Goal: Navigation & Orientation: Find specific page/section

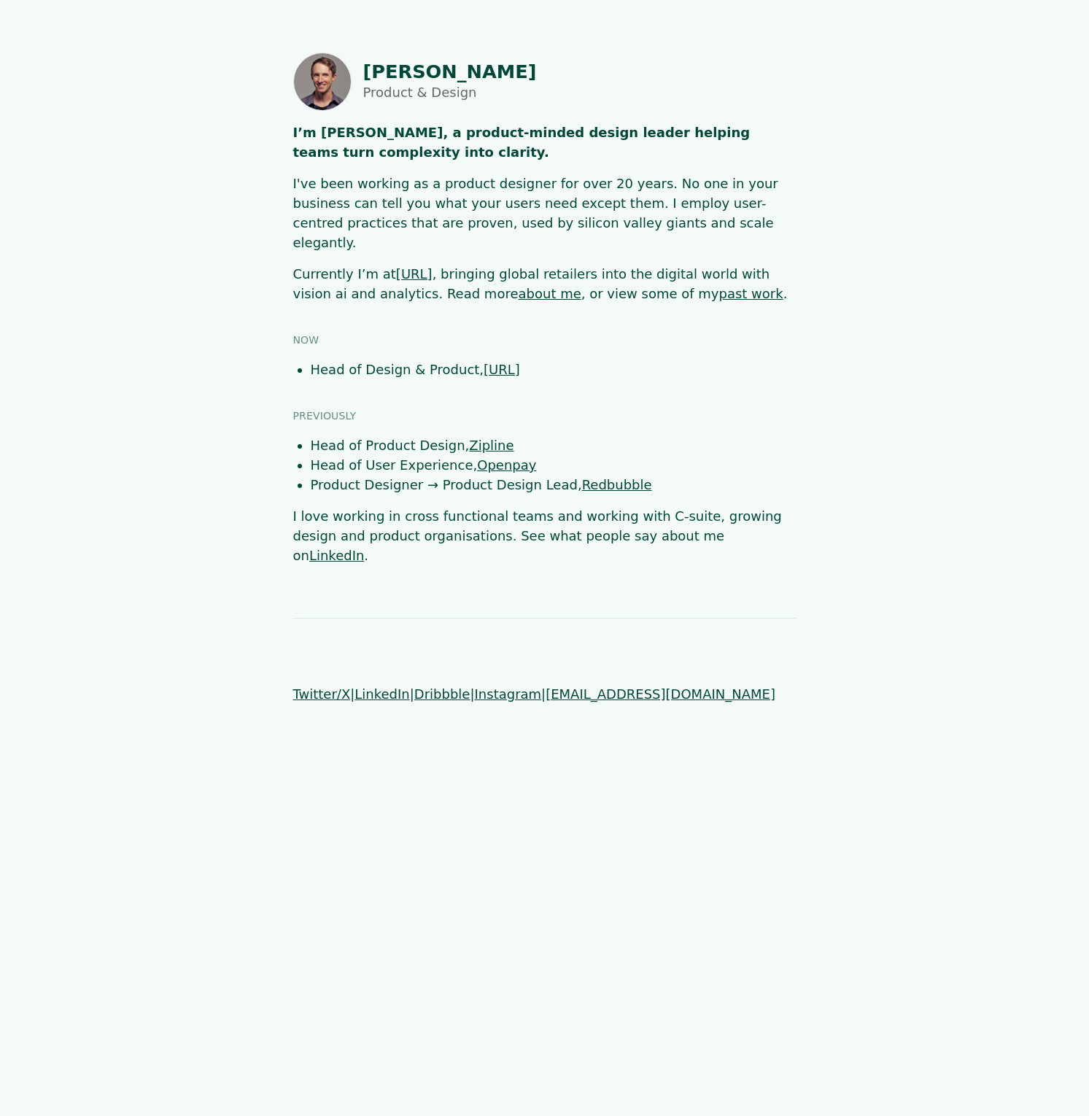
click at [519, 286] on link "about me" at bounding box center [550, 293] width 63 height 15
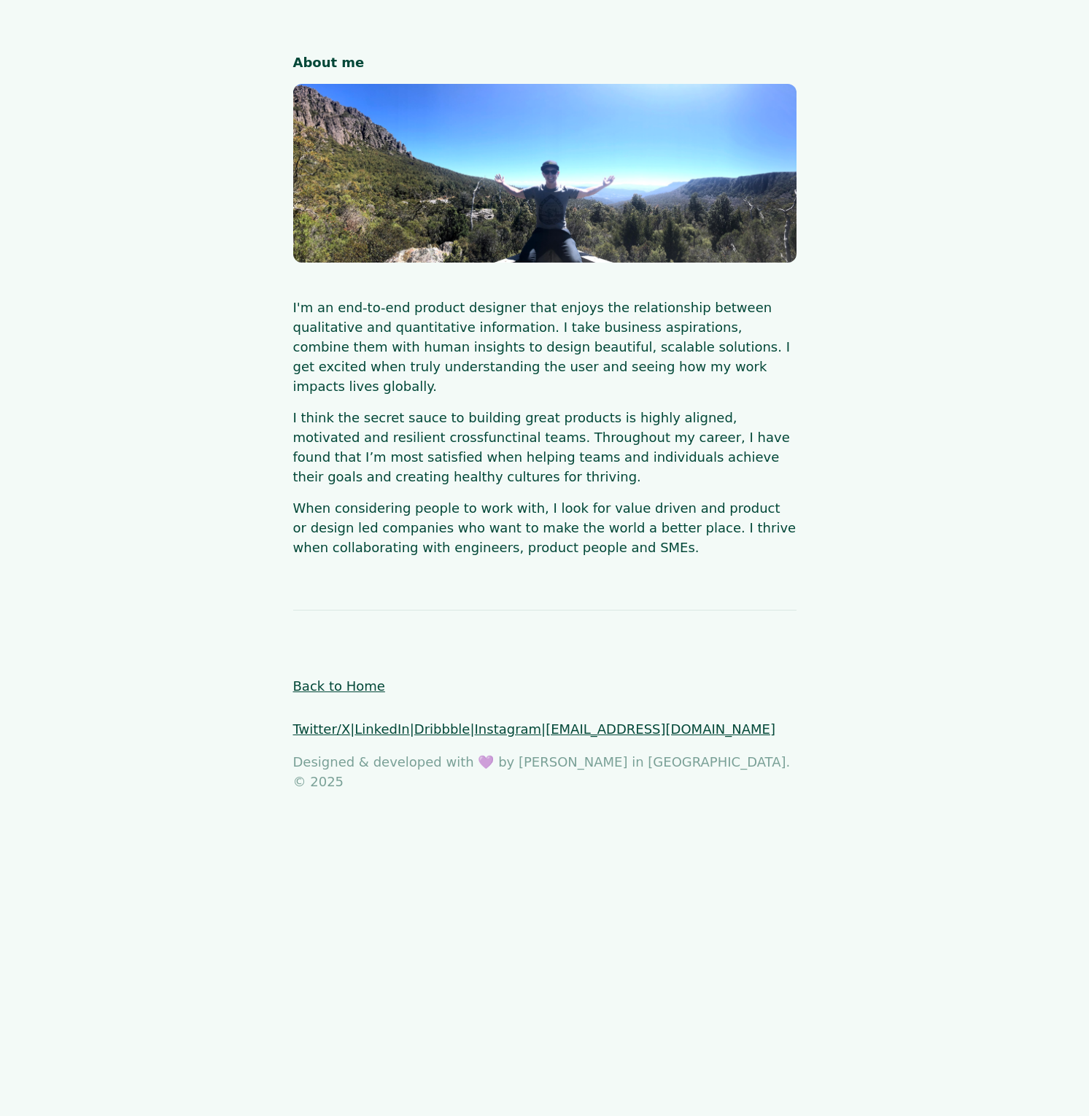
click at [360, 678] on link "Back to Home" at bounding box center [339, 685] width 92 height 15
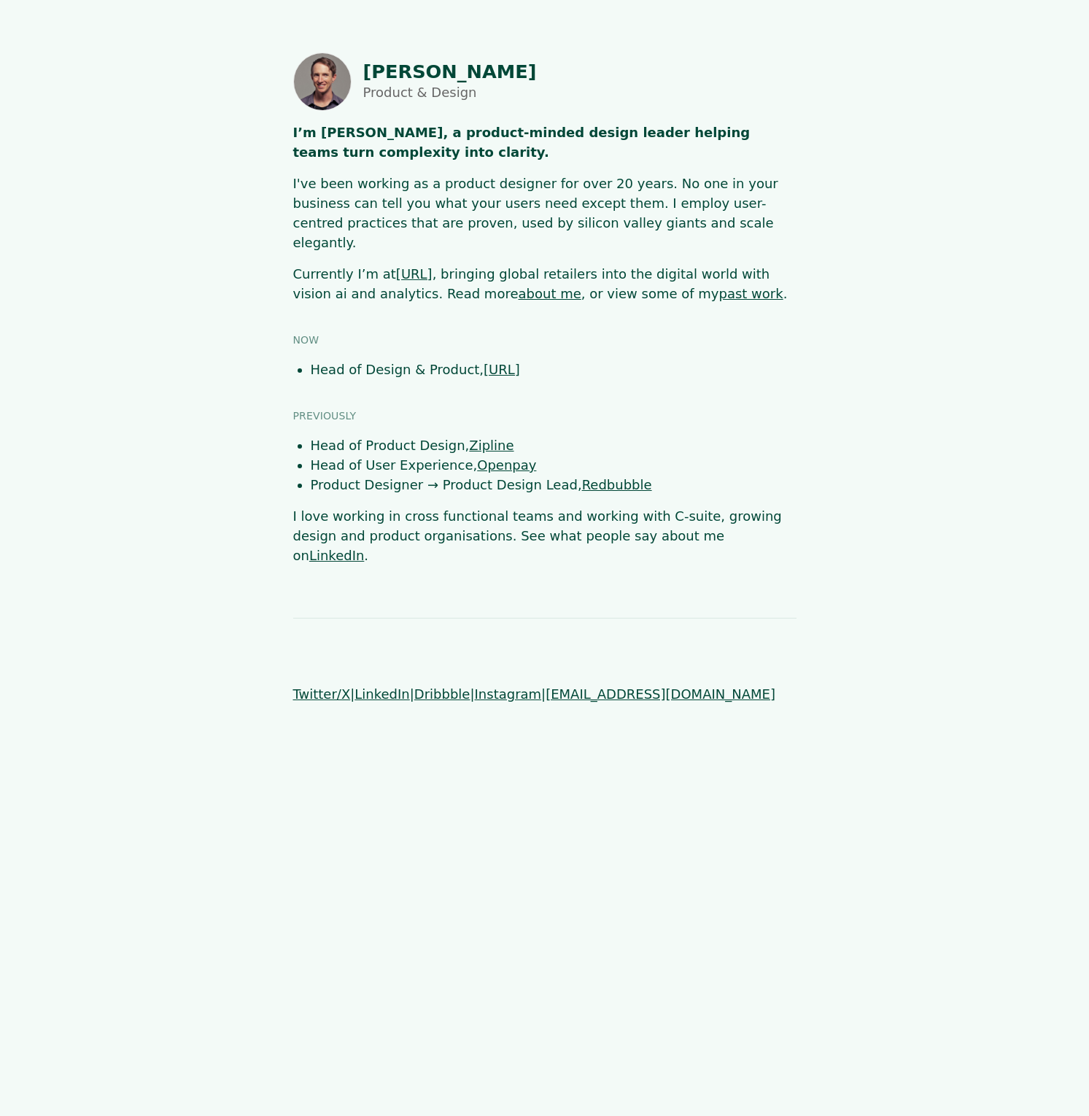
click at [719, 286] on link "past work" at bounding box center [751, 293] width 64 height 15
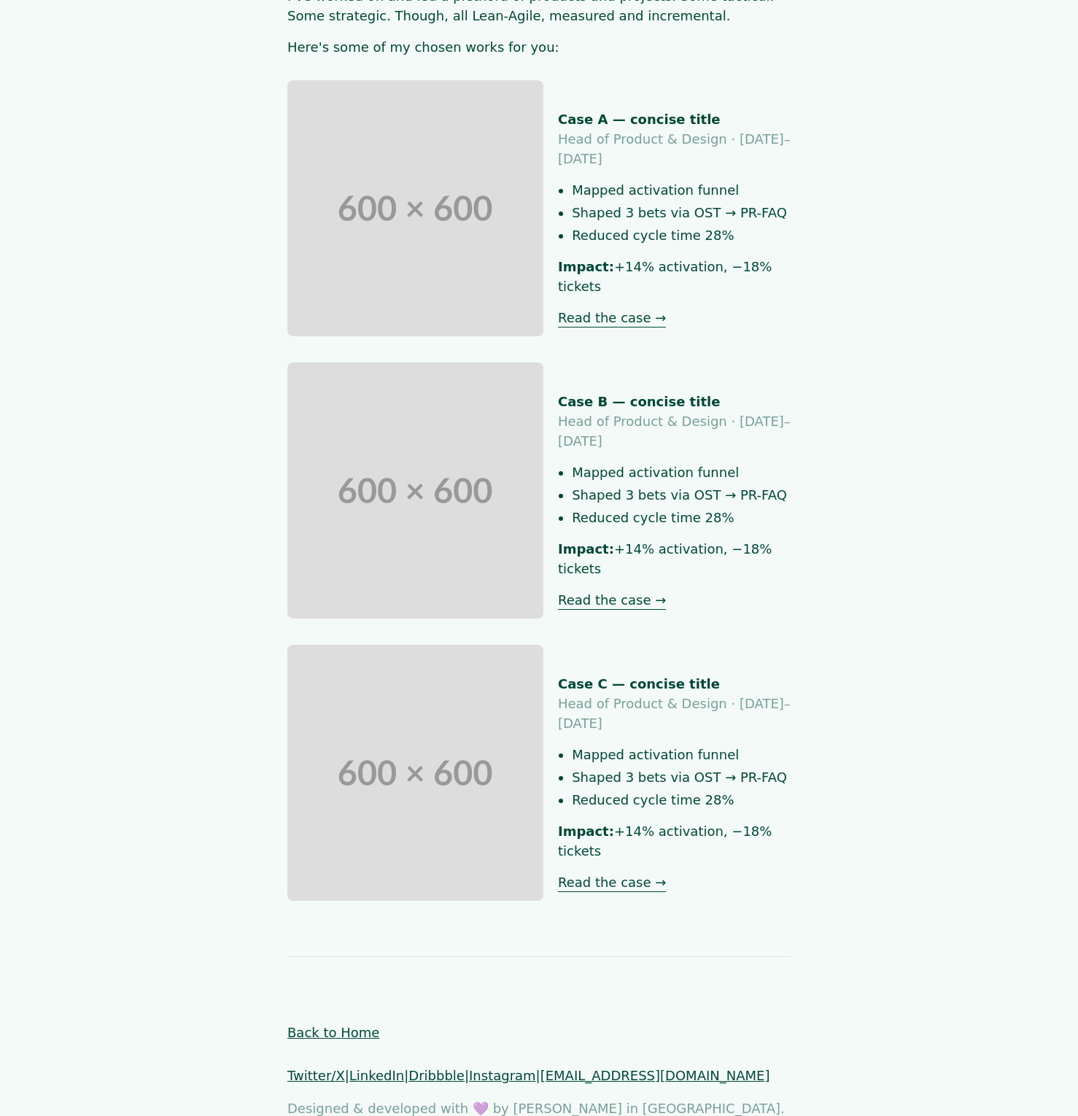
scroll to position [234, 0]
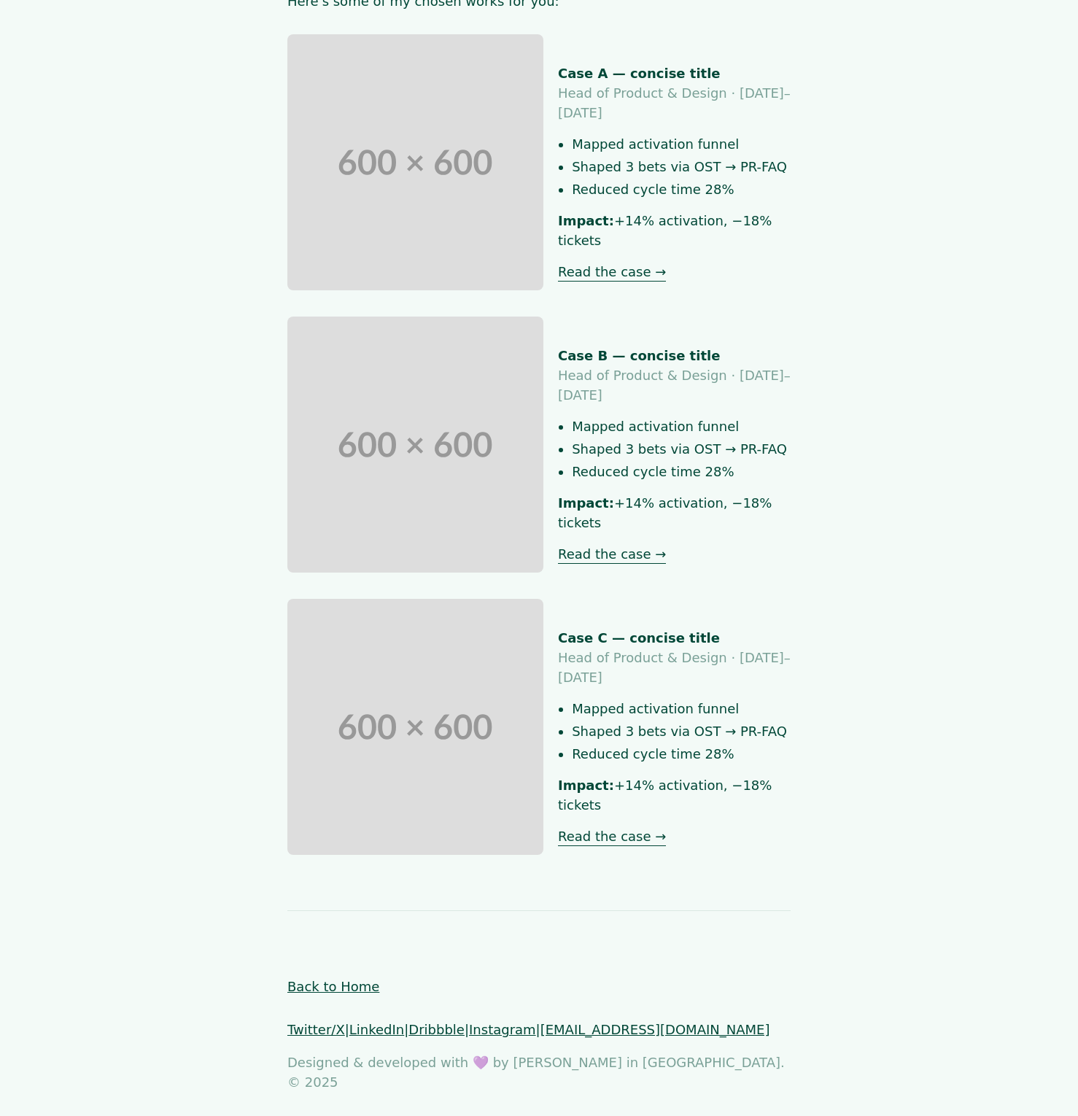
click at [320, 979] on link "Back to Home" at bounding box center [333, 986] width 92 height 15
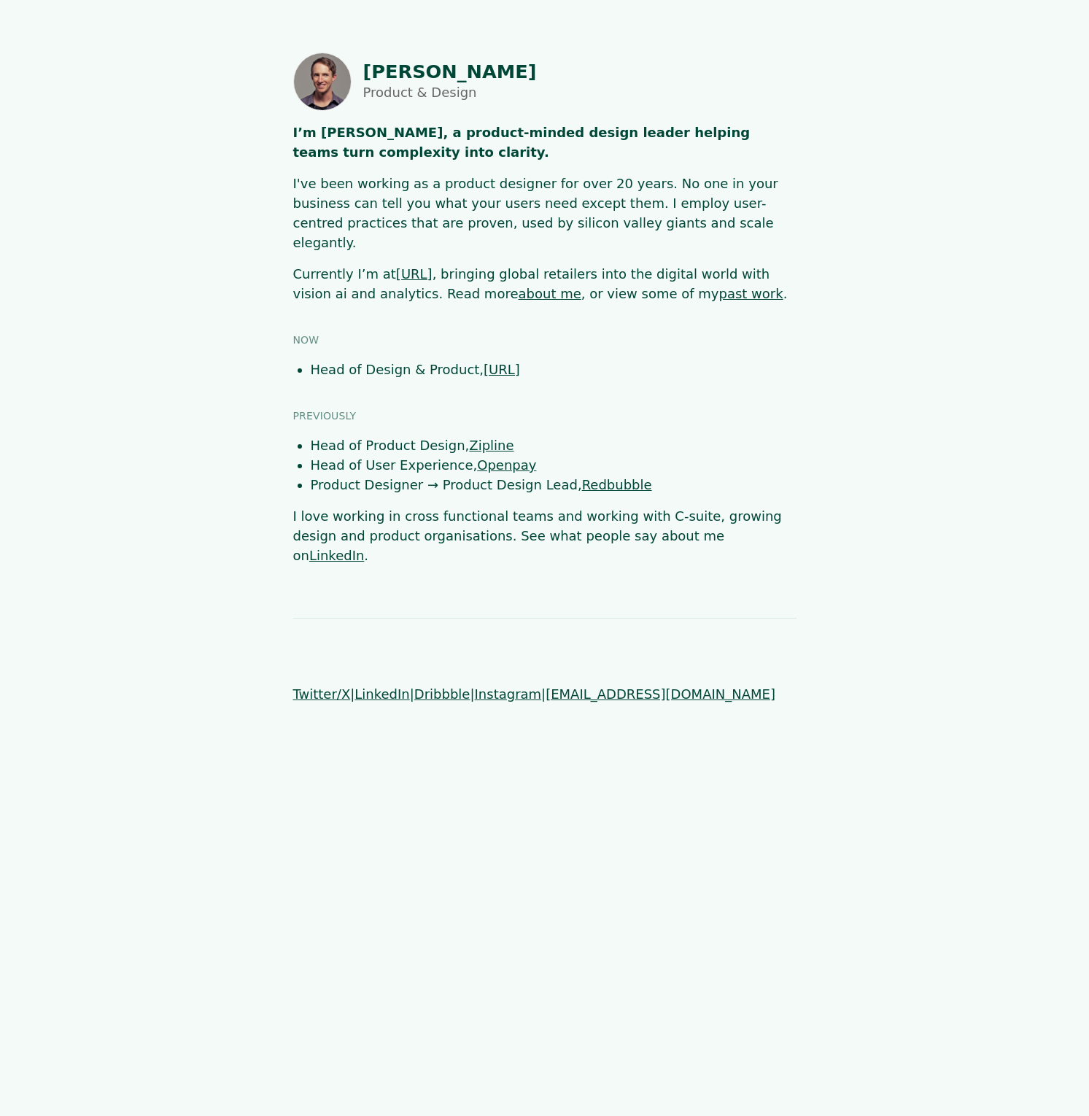
click at [519, 286] on link "about me" at bounding box center [550, 293] width 63 height 15
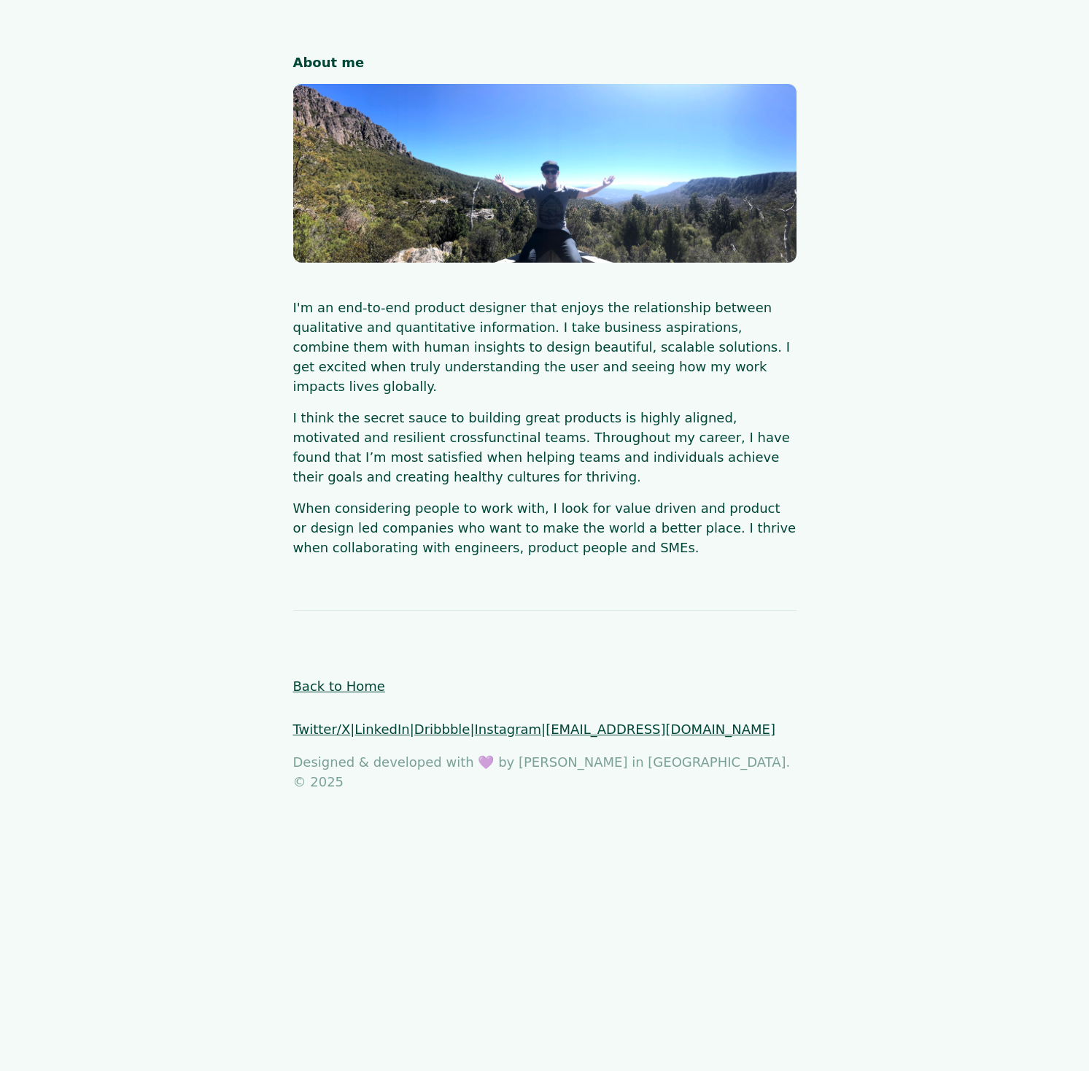
click at [647, 678] on link "[EMAIL_ADDRESS][DOMAIN_NAME]" at bounding box center [661, 728] width 230 height 15
click at [849, 600] on body "About me I'm an end-to-end product designer that enjoys the relationship betwee…" at bounding box center [544, 422] width 1089 height 739
